Goal: Information Seeking & Learning: Learn about a topic

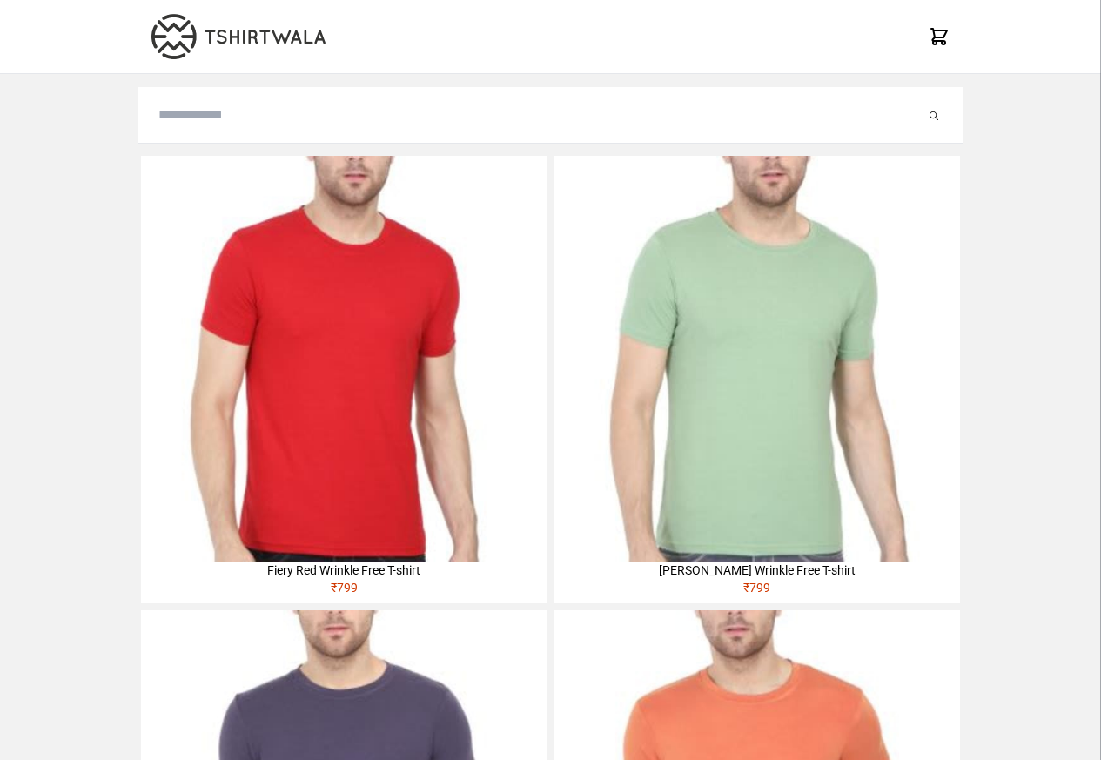
click at [175, 270] on img at bounding box center [344, 359] width 406 height 406
